Goal: Task Accomplishment & Management: Complete application form

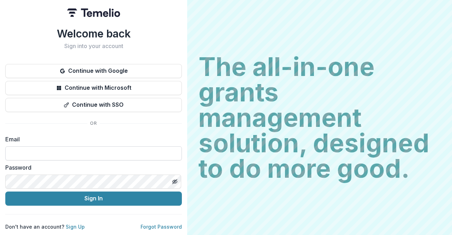
click at [72, 151] on input at bounding box center [93, 153] width 176 height 14
type input "**********"
click at [73, 223] on link "Sign Up" at bounding box center [75, 226] width 19 height 6
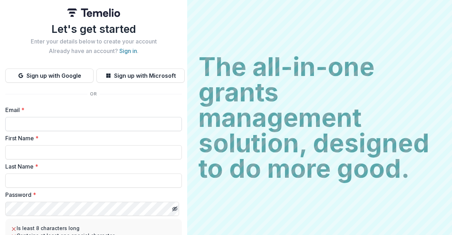
click at [74, 121] on input "Email *" at bounding box center [93, 124] width 176 height 14
type input "**********"
click at [68, 150] on input "First Name *" at bounding box center [93, 152] width 176 height 14
type input "******"
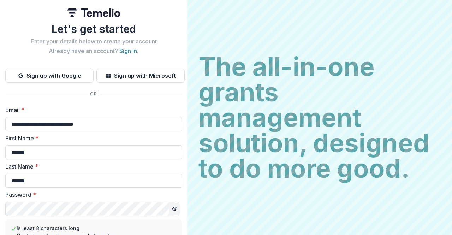
click at [173, 207] on icon "Toggle password visibility" at bounding box center [175, 208] width 4 height 3
drag, startPoint x: 183, startPoint y: 138, endPoint x: 181, endPoint y: 178, distance: 39.6
click at [181, 178] on div "**********" at bounding box center [93, 157] width 187 height 315
click at [199, 192] on div "The all-in-one grants management solution, designed to do more good. The all-in…" at bounding box center [319, 117] width 265 height 235
drag, startPoint x: 184, startPoint y: 164, endPoint x: 184, endPoint y: 172, distance: 7.8
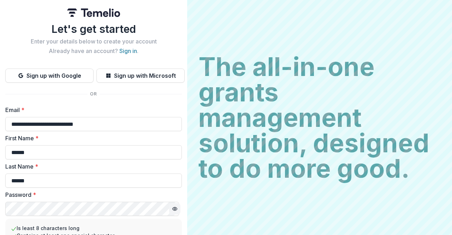
click at [184, 172] on div "**********" at bounding box center [93, 157] width 187 height 315
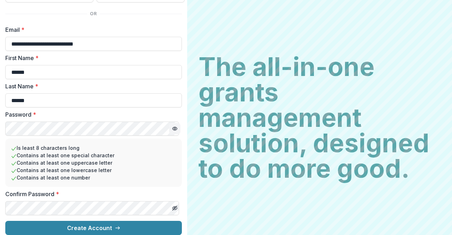
scroll to position [85, 0]
click at [0, 119] on div "**********" at bounding box center [93, 77] width 187 height 315
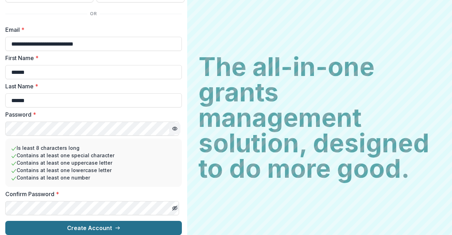
click at [79, 224] on button "Create Account" at bounding box center [93, 228] width 176 height 14
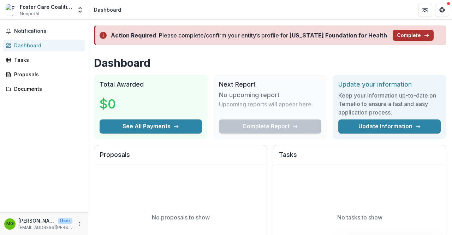
click at [394, 37] on button "Complete" at bounding box center [412, 35] width 41 height 11
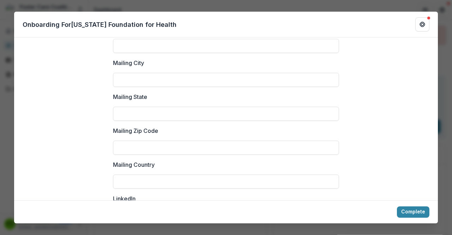
scroll to position [1011, 0]
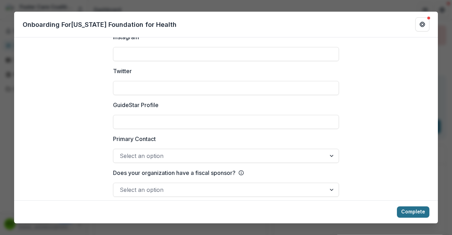
click at [418, 211] on button "Complete" at bounding box center [413, 211] width 32 height 11
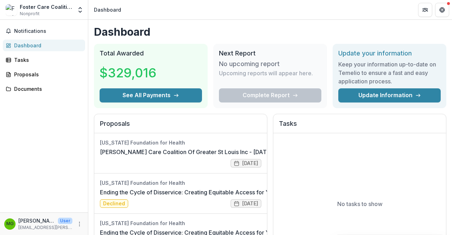
click at [418, 211] on div "No tasks to show" at bounding box center [359, 203] width 173 height 141
click at [174, 156] on link "[PERSON_NAME] Care Coalition Of Greater St Louis Inc - [DATE] - [DATE] Request …" at bounding box center [236, 152] width 273 height 8
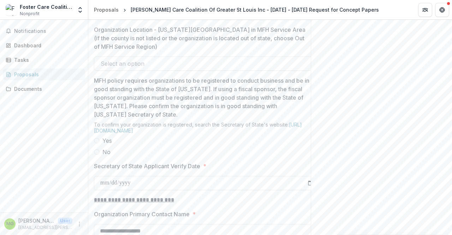
scroll to position [600, 0]
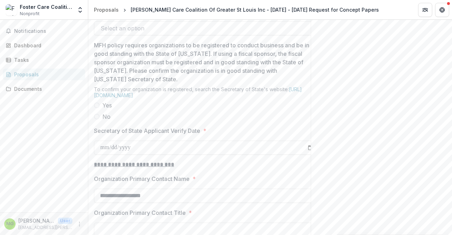
click at [97, 108] on span at bounding box center [97, 105] width 6 height 6
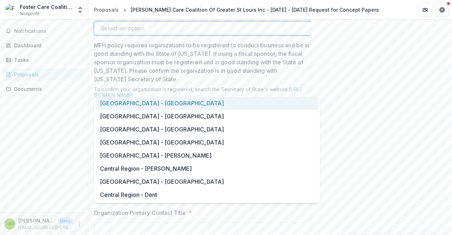
click at [132, 33] on div at bounding box center [201, 28] width 200 height 10
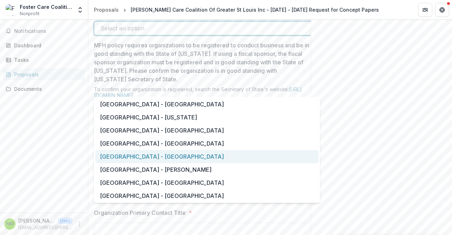
scroll to position [494, 0]
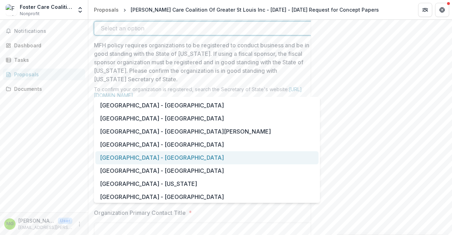
click at [161, 157] on div "[GEOGRAPHIC_DATA] - [GEOGRAPHIC_DATA]" at bounding box center [206, 157] width 223 height 13
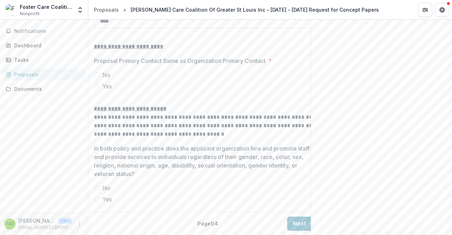
scroll to position [905, 0]
click at [298, 216] on button "Next" at bounding box center [303, 223] width 33 height 14
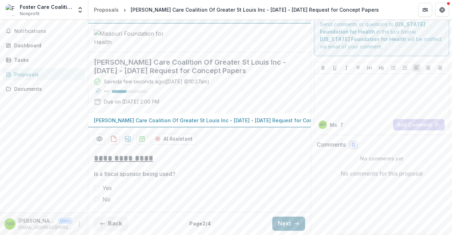
scroll to position [69, 0]
click at [285, 225] on button "Next" at bounding box center [288, 223] width 33 height 14
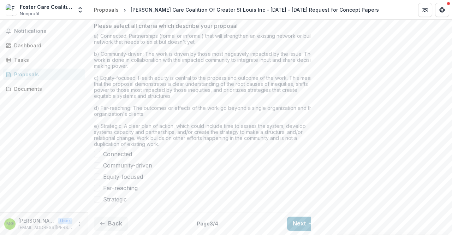
scroll to position [649, 0]
click at [300, 217] on button "Next" at bounding box center [303, 223] width 33 height 14
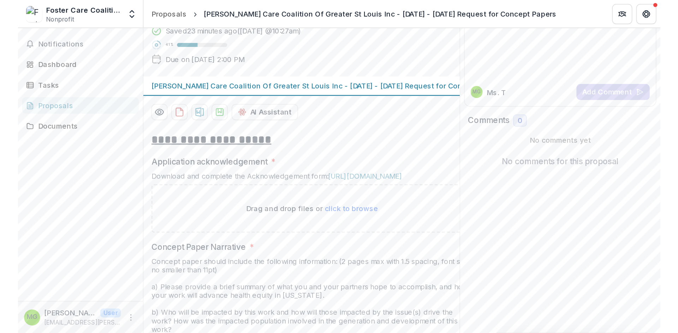
scroll to position [0, 0]
